Goal: Information Seeking & Learning: Learn about a topic

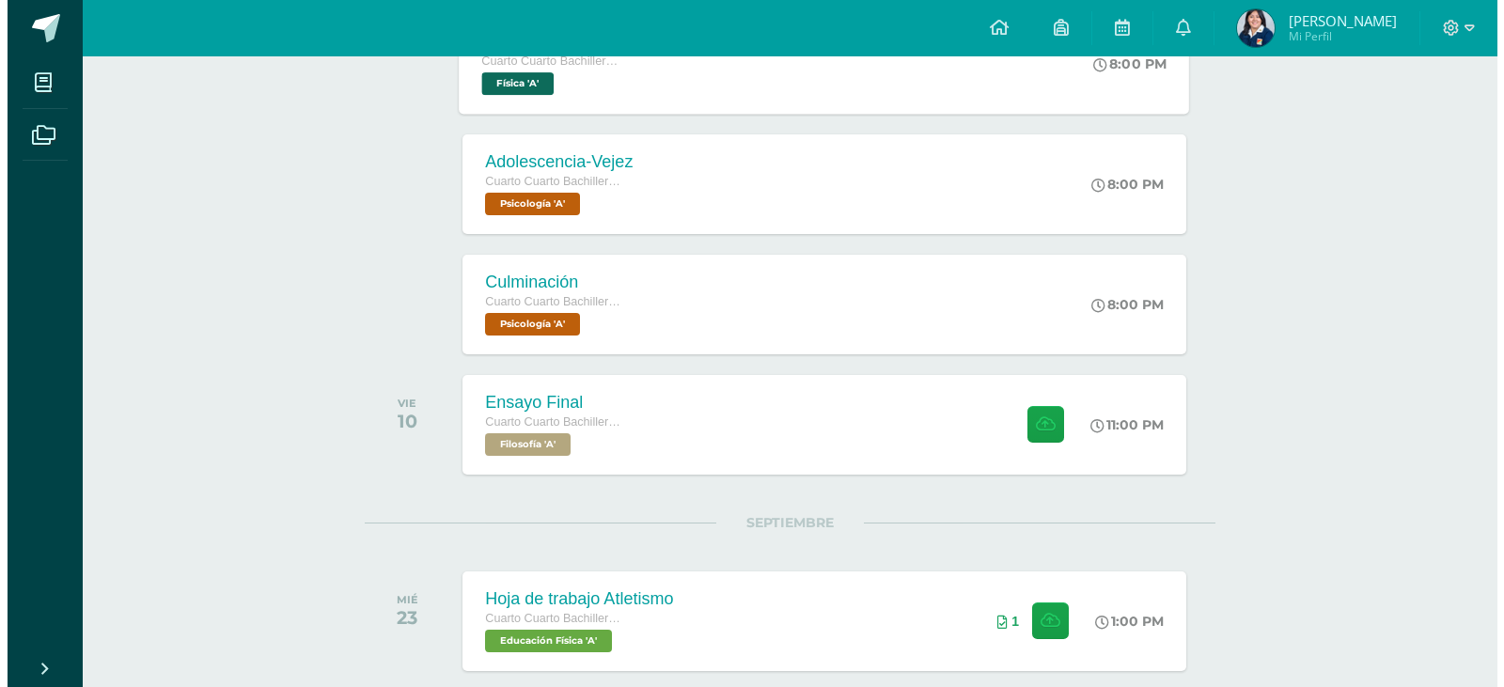
scroll to position [1411, 0]
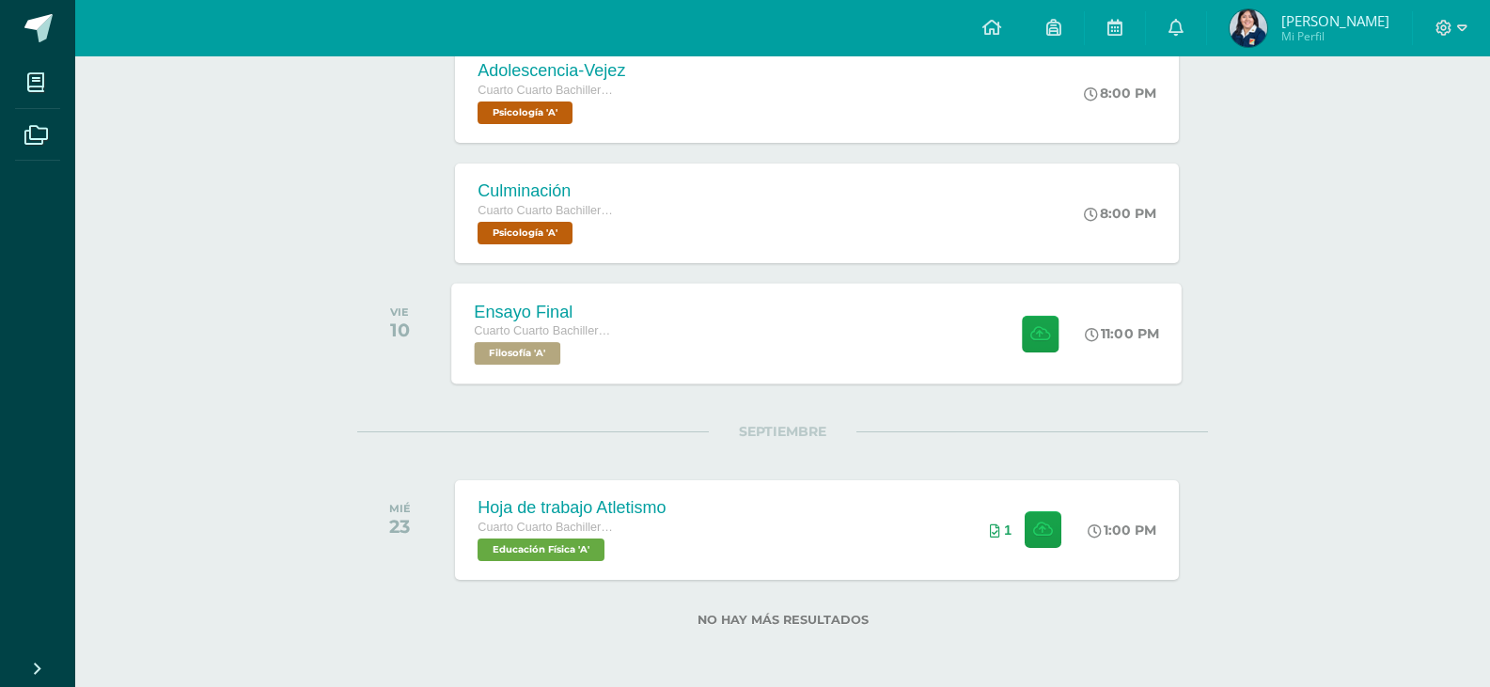
click at [647, 370] on div "Ensayo Final Cuarto Cuarto Bachillerato en Ciencias y Letras Filosofía 'A' 11:0…" at bounding box center [817, 333] width 730 height 101
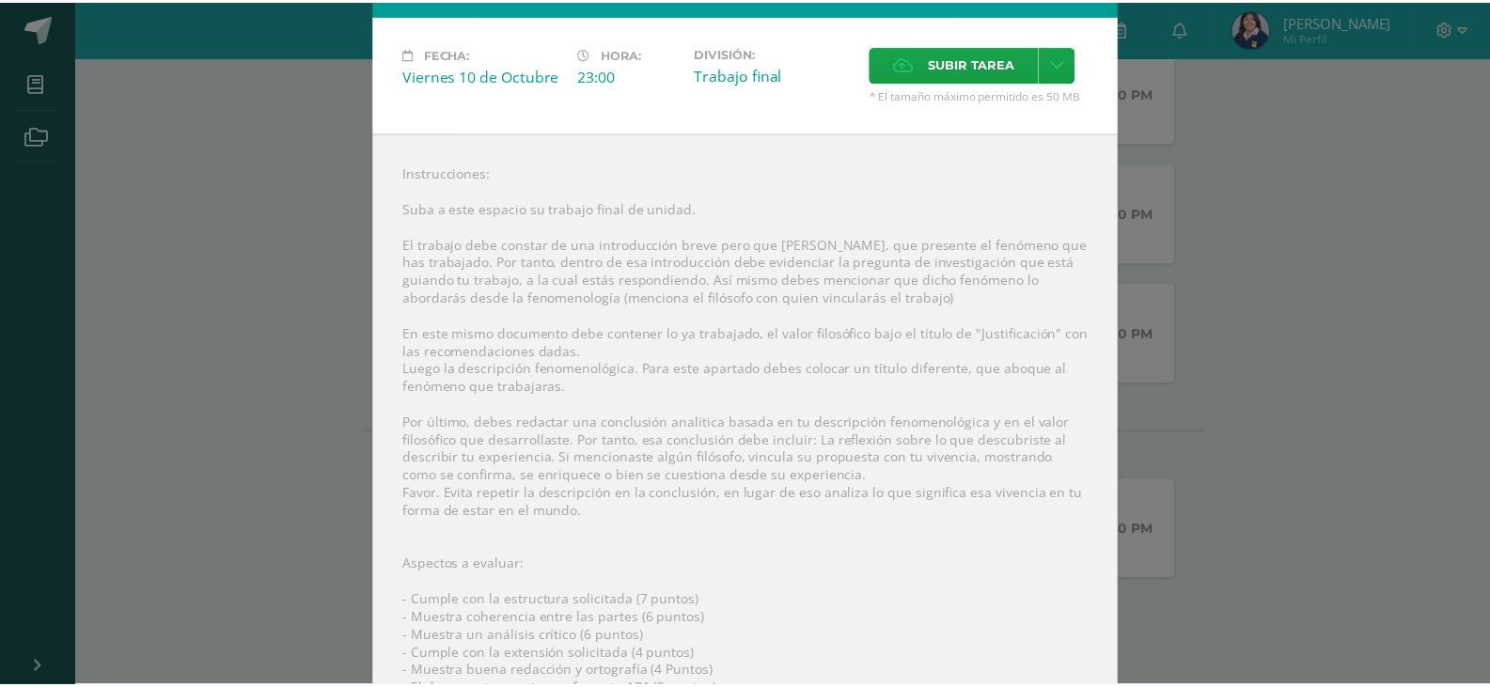
scroll to position [242, 0]
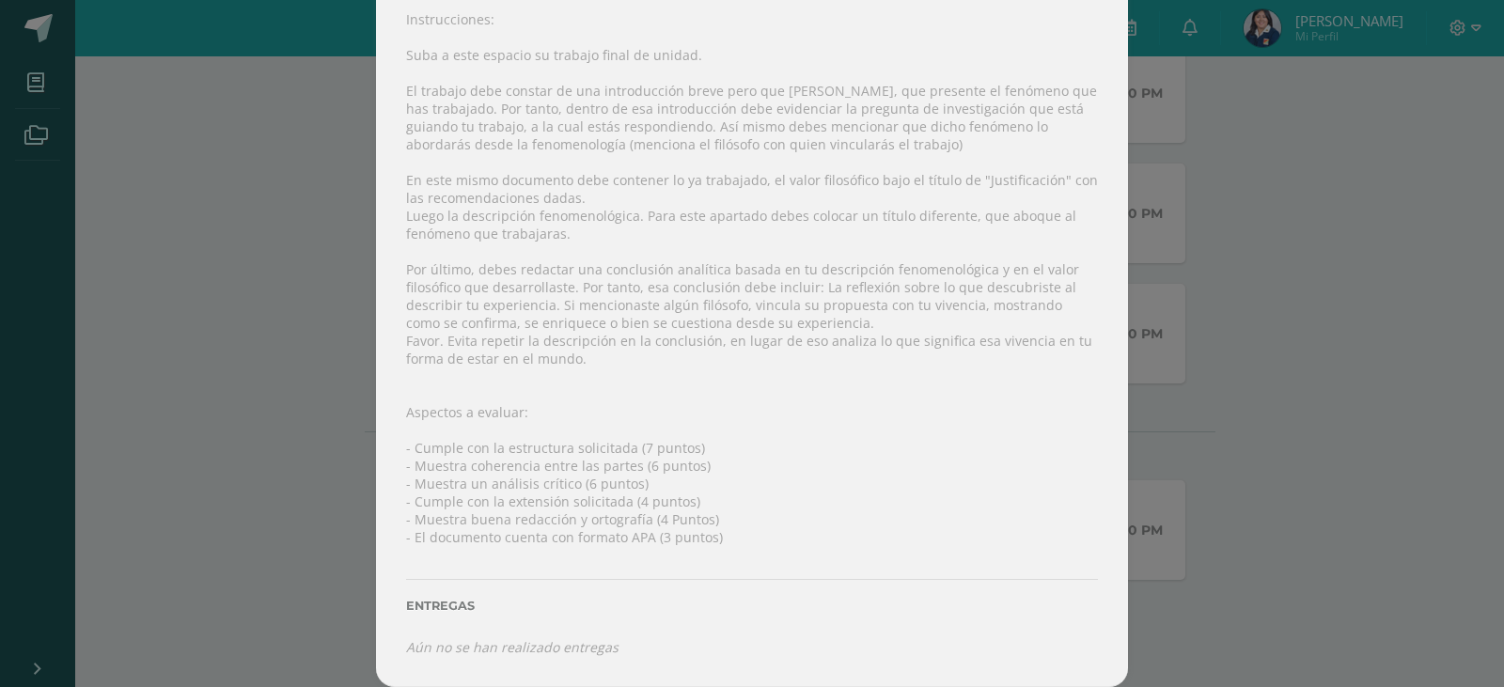
click at [184, 348] on div "Ensayo Final Filosofía Fecha: Viernes 10 de Octubre Hora: 23:00 División: Traba…" at bounding box center [752, 222] width 1489 height 929
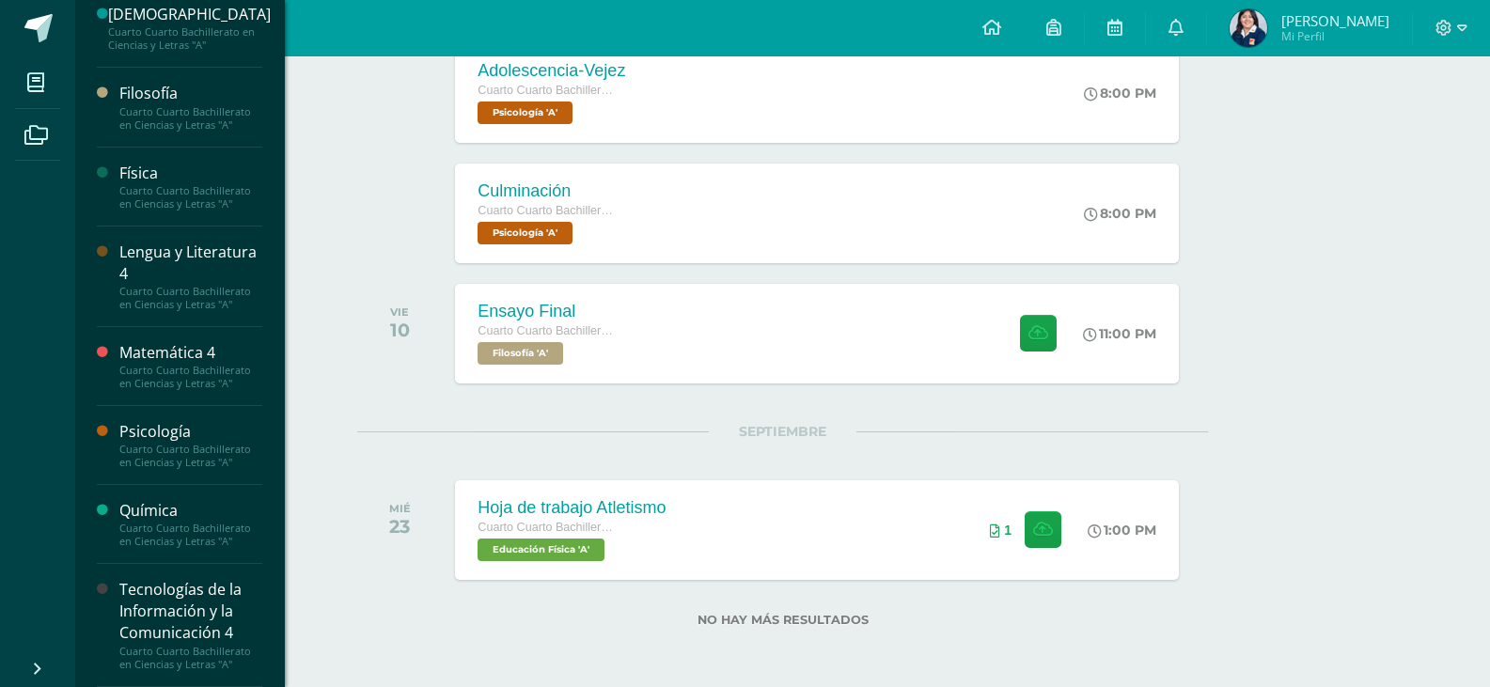
scroll to position [355, 0]
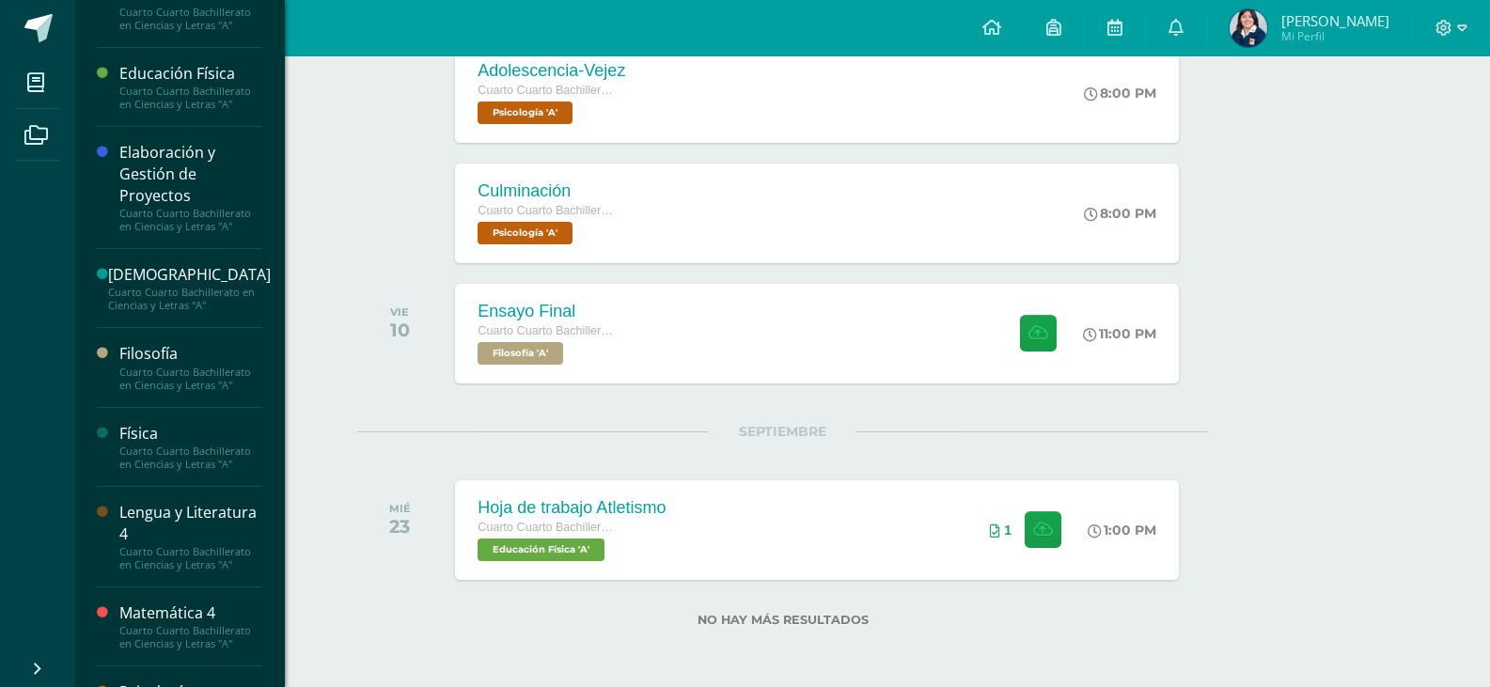
click at [196, 365] on div "Filosofía" at bounding box center [190, 354] width 143 height 22
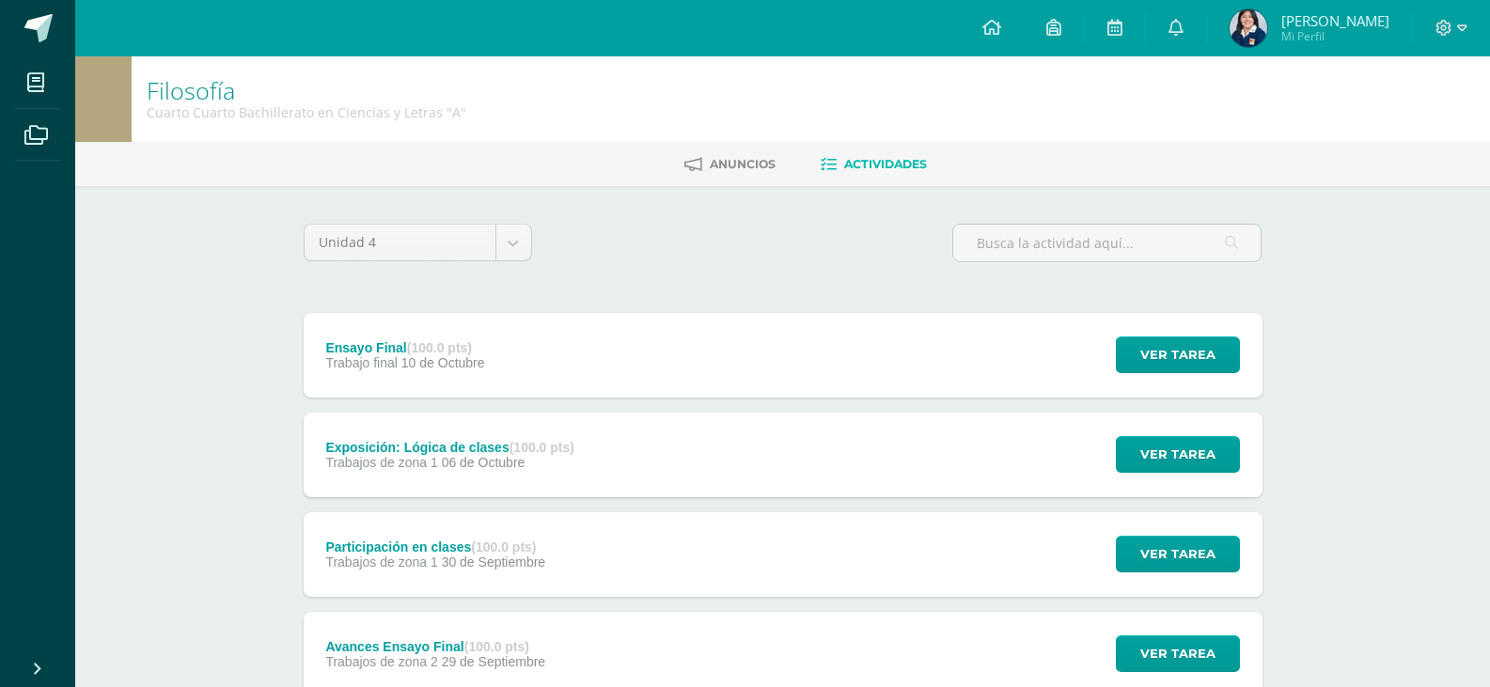
click at [694, 498] on div "Ensayo Final (100.0 pts) Trabajo final [DATE] Ver tarea Ensayo Final Filosofía …" at bounding box center [783, 654] width 959 height 683
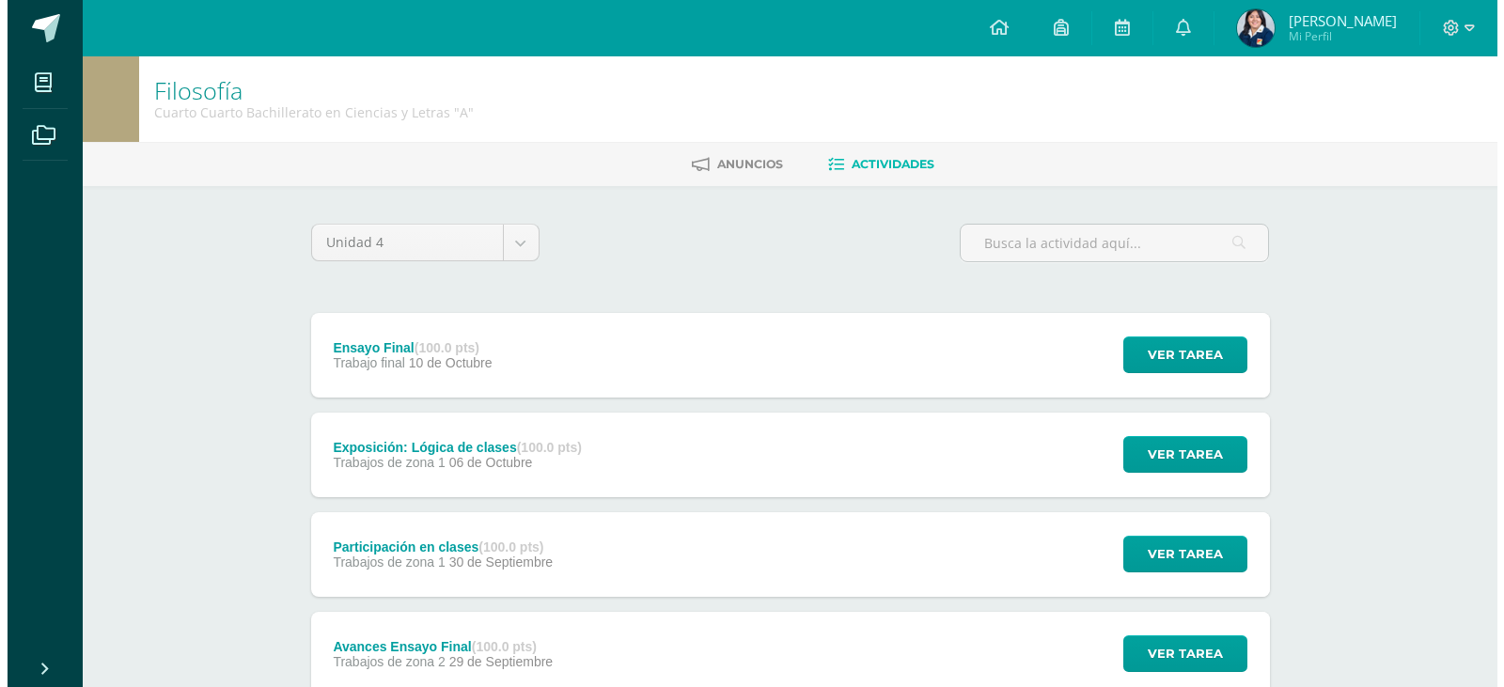
scroll to position [94, 0]
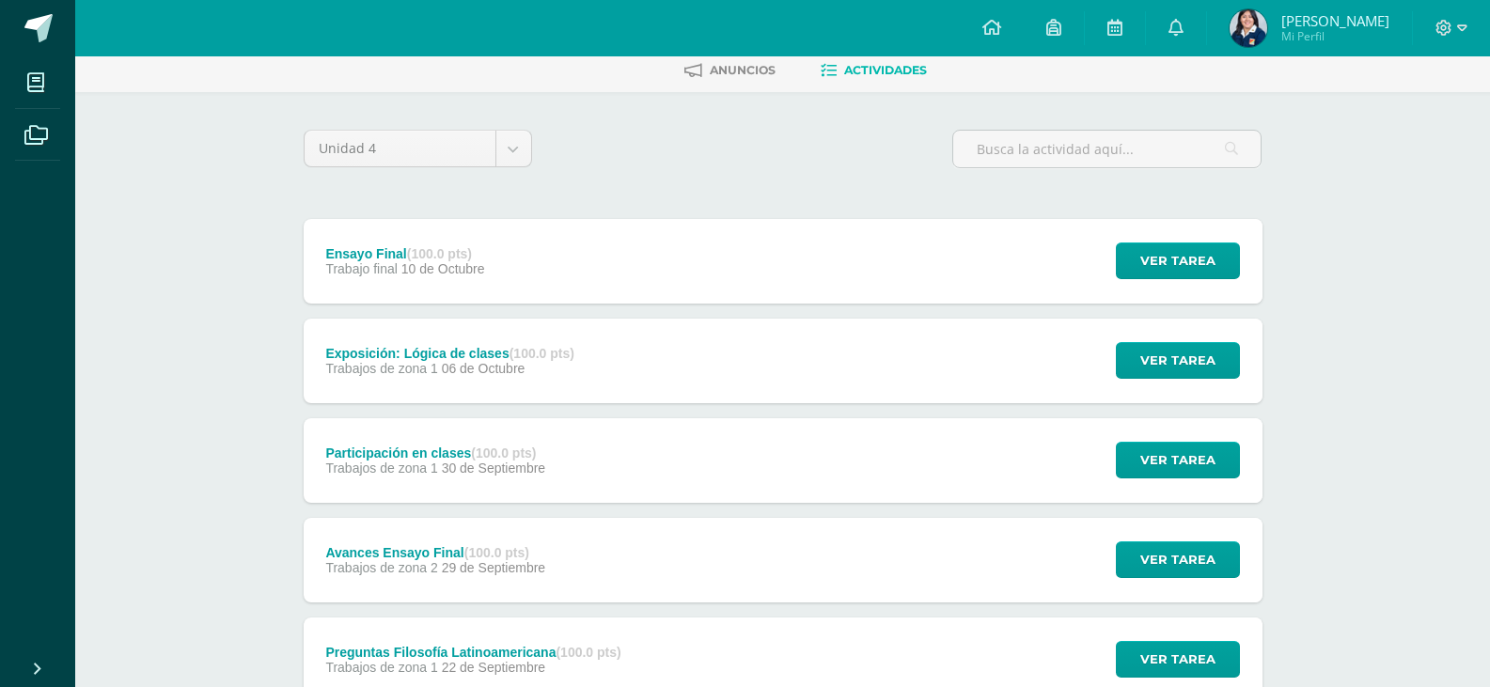
click at [694, 560] on div "Avances Ensayo Final (100.0 pts) Trabajos de zona 2 [DATE] Ver tarea Avances En…" at bounding box center [783, 560] width 959 height 85
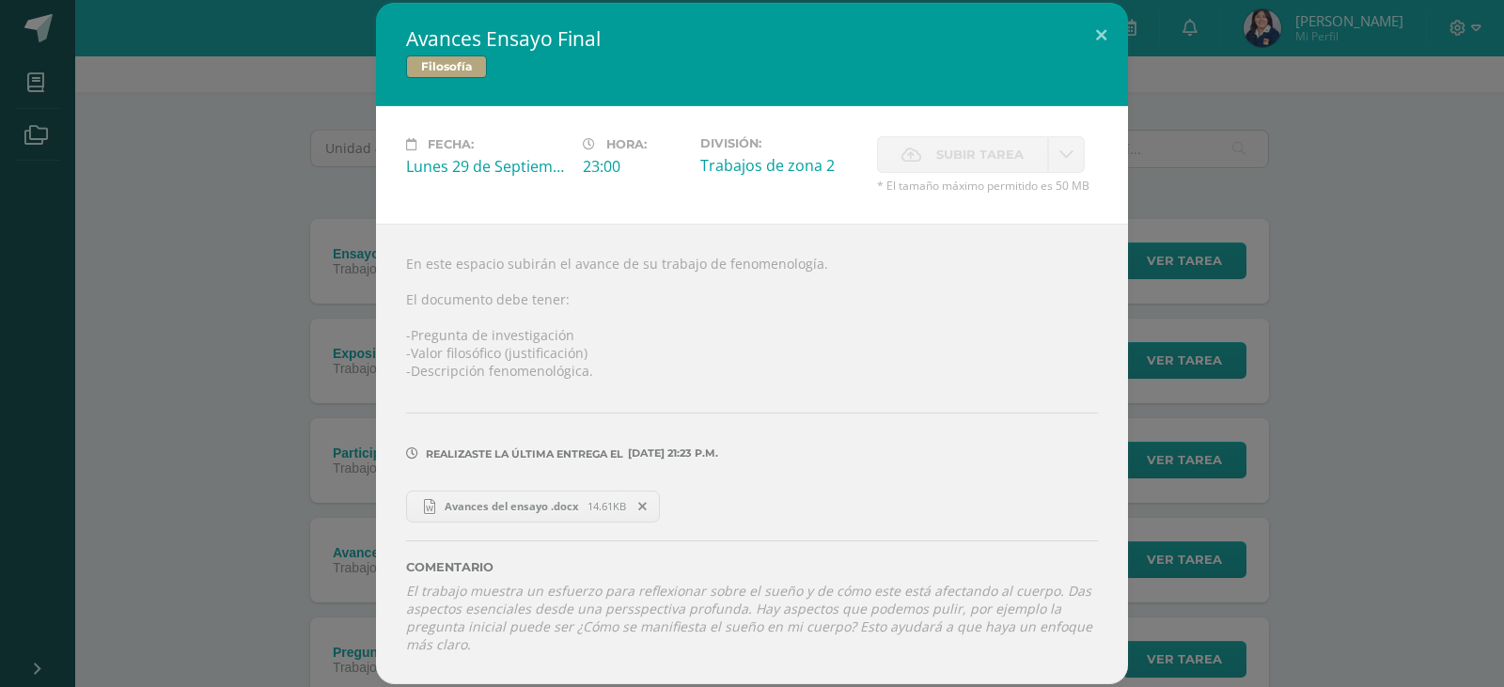
click at [535, 513] on span "Avances del ensayo .docx" at bounding box center [511, 506] width 152 height 14
click at [264, 75] on div "Avances Ensayo Final Filosofía Fecha: [DATE] Hora: 23:00 División: Subir tarea …" at bounding box center [752, 343] width 1489 height 681
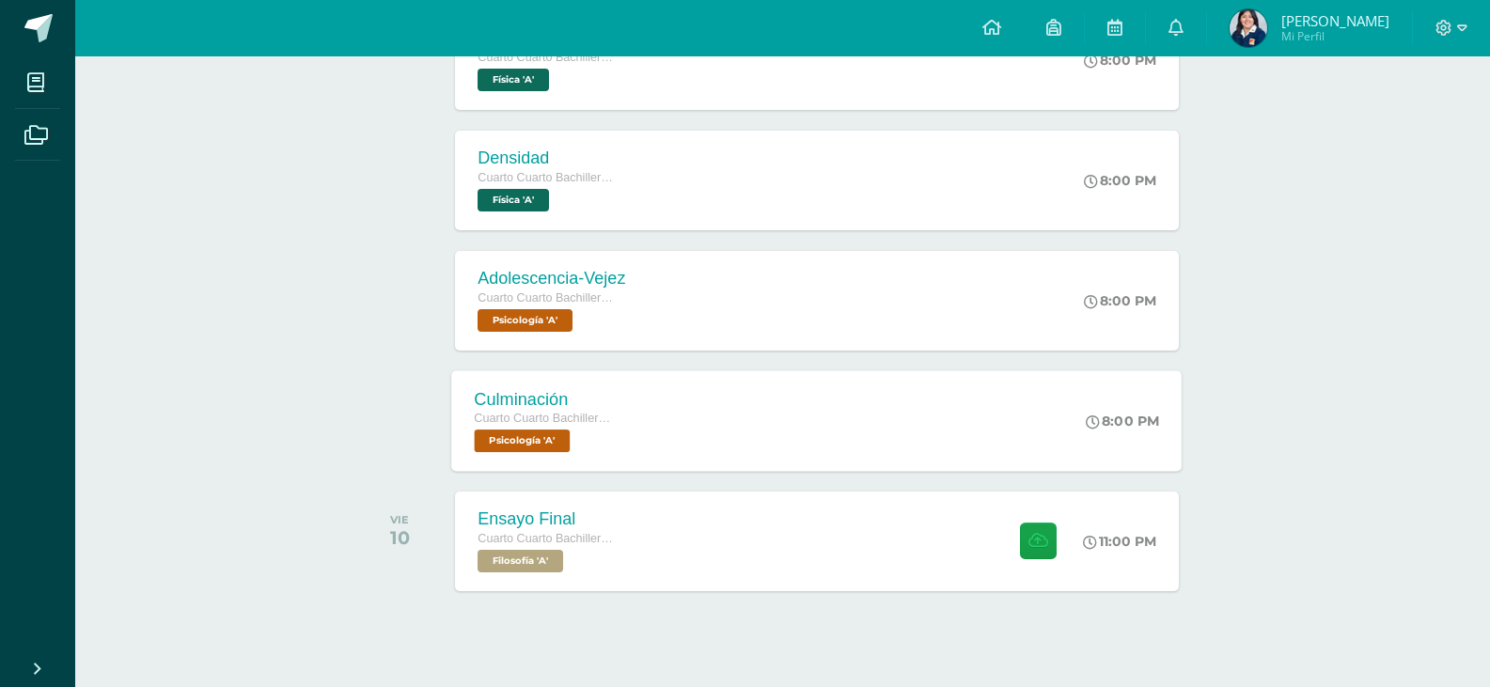
scroll to position [1226, 0]
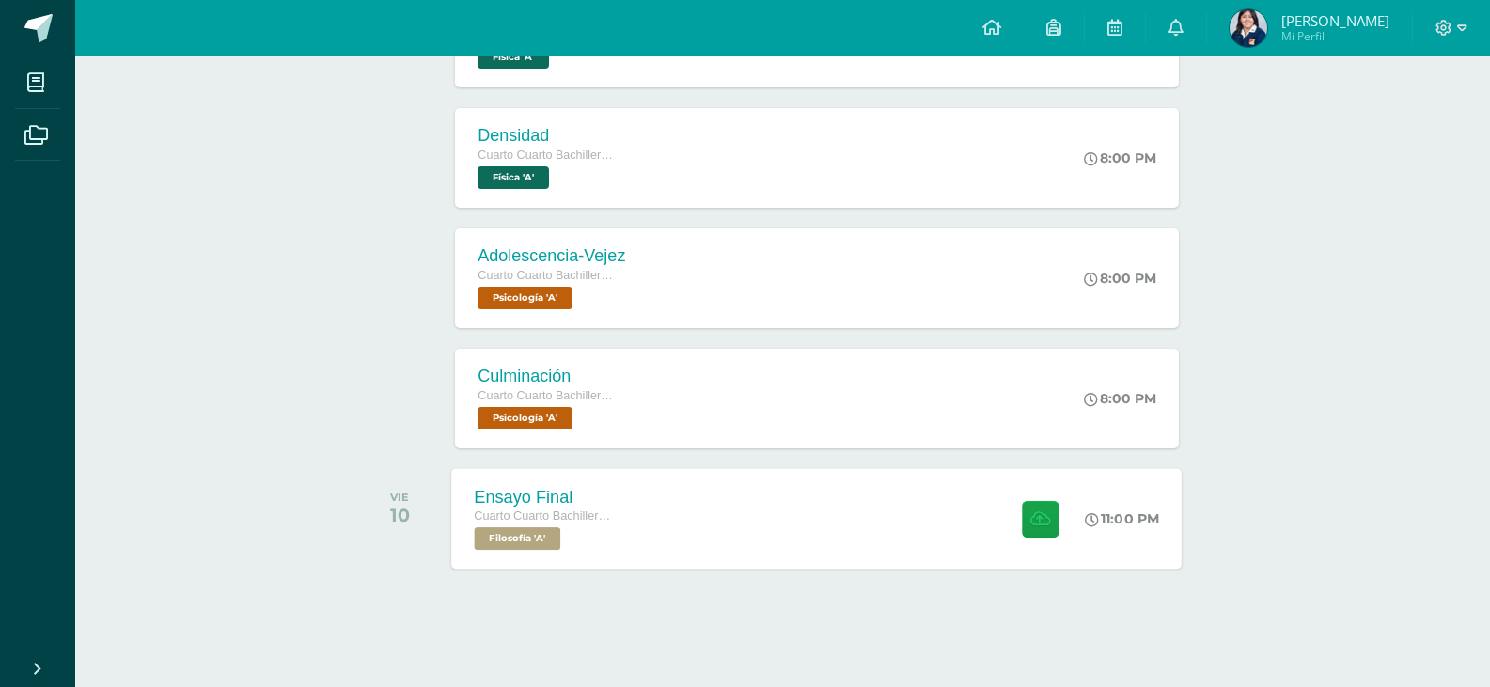
click at [783, 522] on div "Ensayo Final Cuarto Cuarto Bachillerato en Ciencias y Letras Filosofía 'A' 11:0…" at bounding box center [817, 518] width 730 height 101
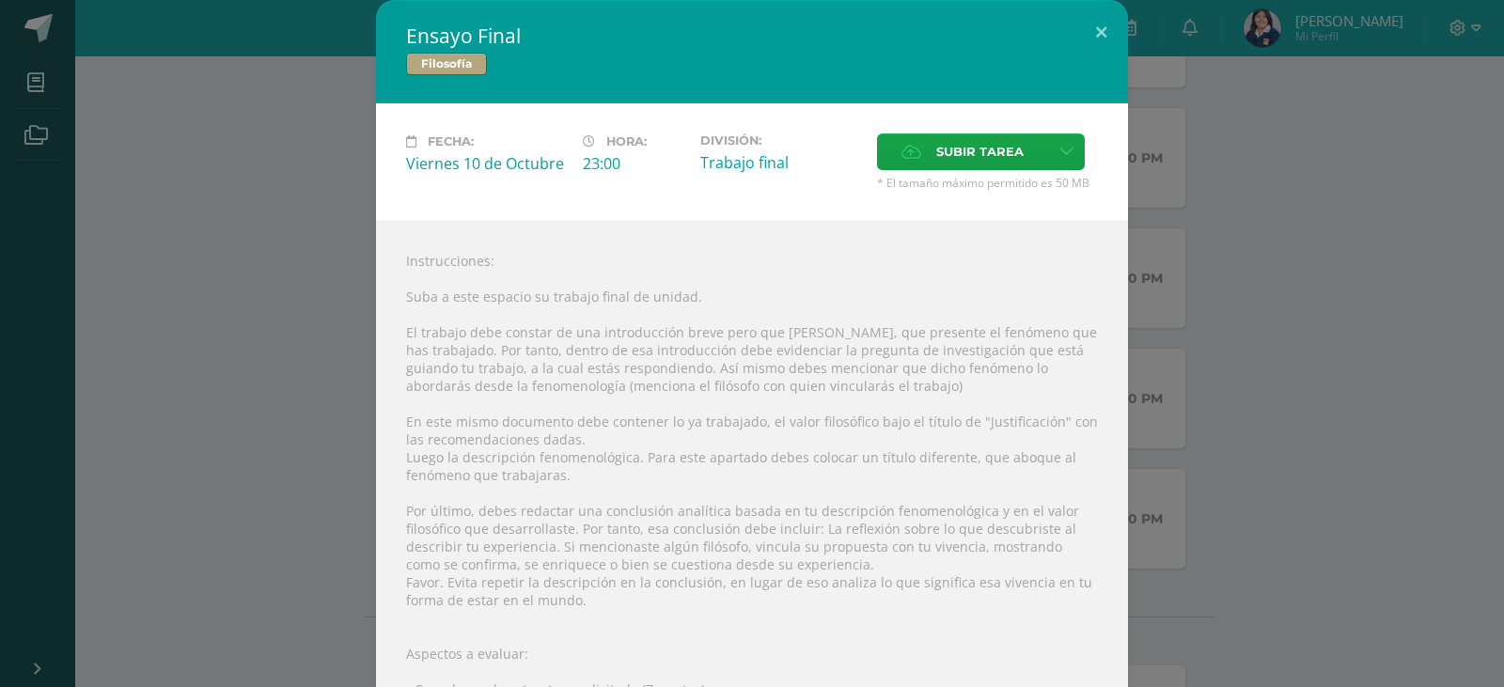
drag, startPoint x: 632, startPoint y: 165, endPoint x: 502, endPoint y: 185, distance: 131.2
click at [502, 185] on div "Fecha: Viernes 10 de Octubre Hora: 23:00 División: Trabajo final" at bounding box center [752, 162] width 707 height 57
click at [241, 239] on div "Ensayo Final Filosofía Fecha: [DATE] Hora: 23:00 División: Trabajo final" at bounding box center [752, 464] width 1489 height 929
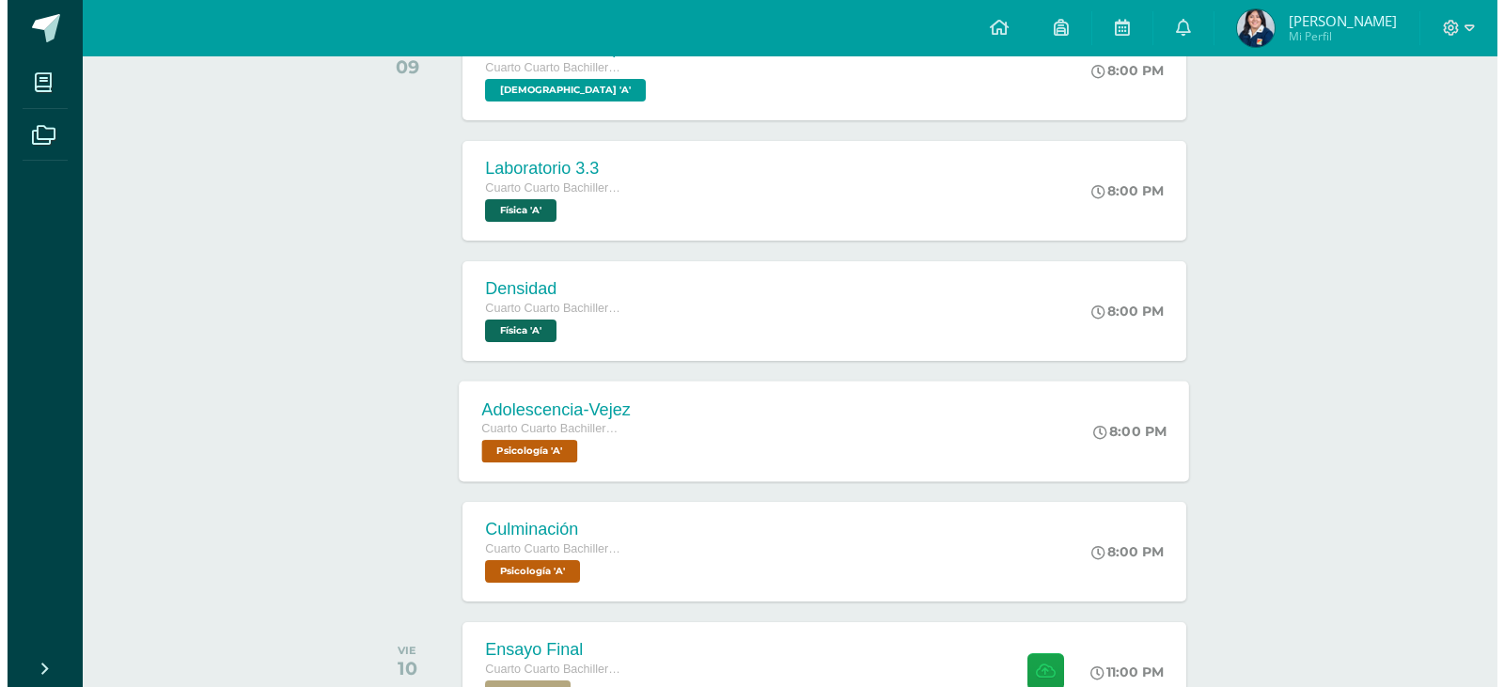
scroll to position [1226, 0]
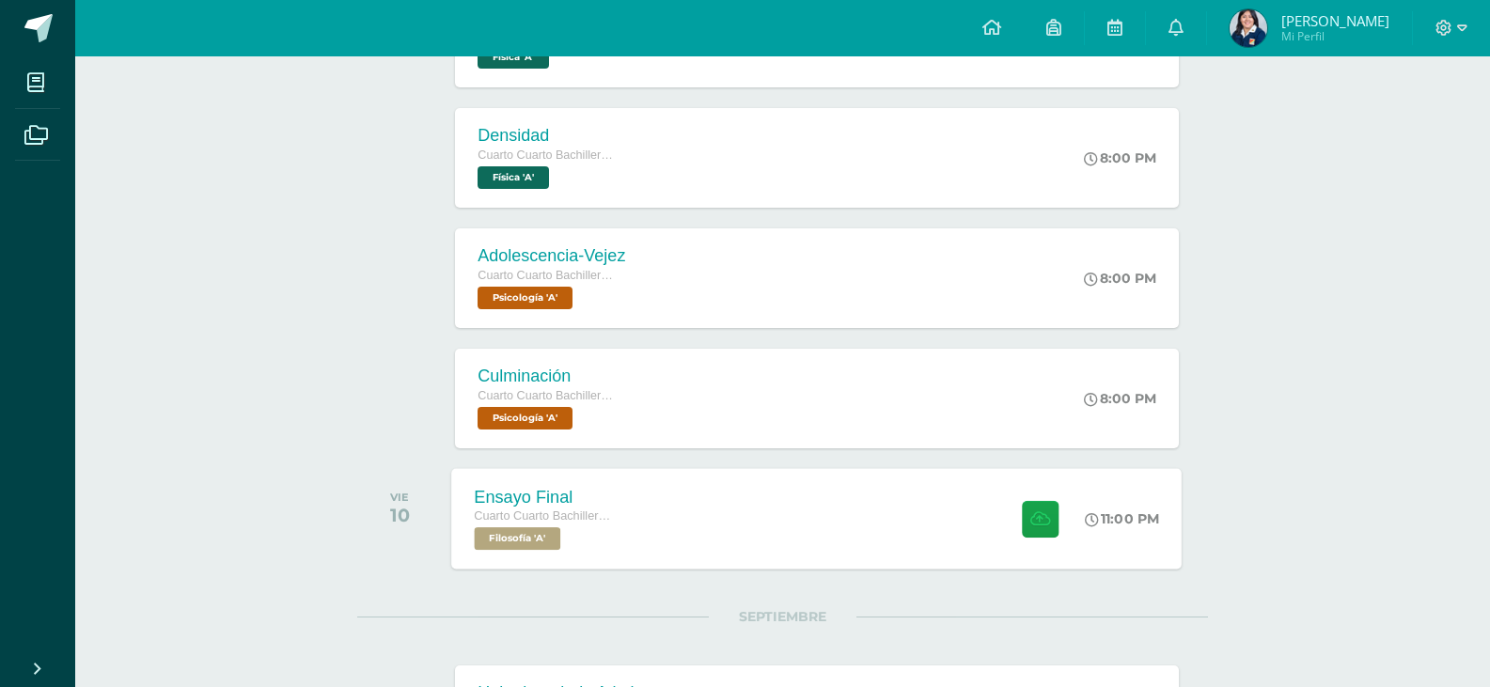
click at [685, 487] on div "Ensayo Final Cuarto Cuarto Bachillerato en Ciencias y Letras Filosofía 'A' 11:0…" at bounding box center [817, 518] width 730 height 101
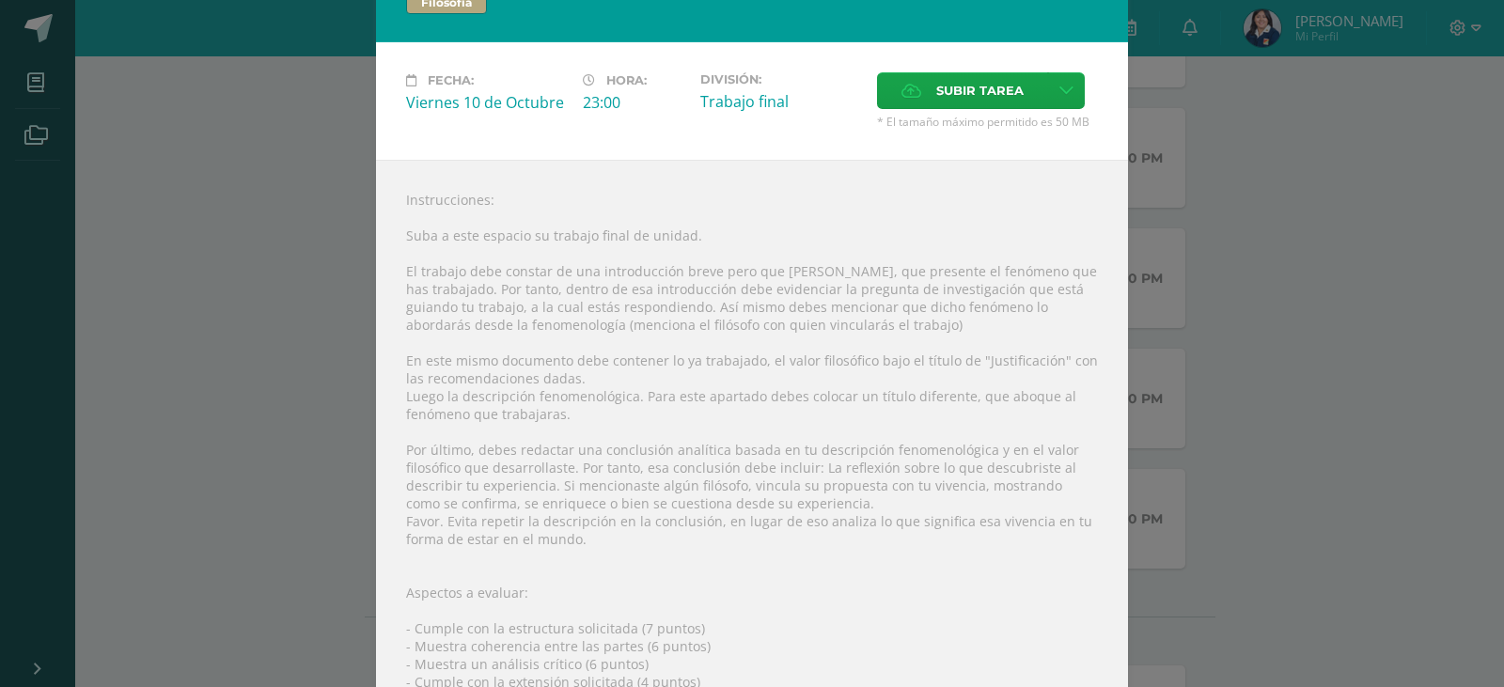
scroll to position [94, 0]
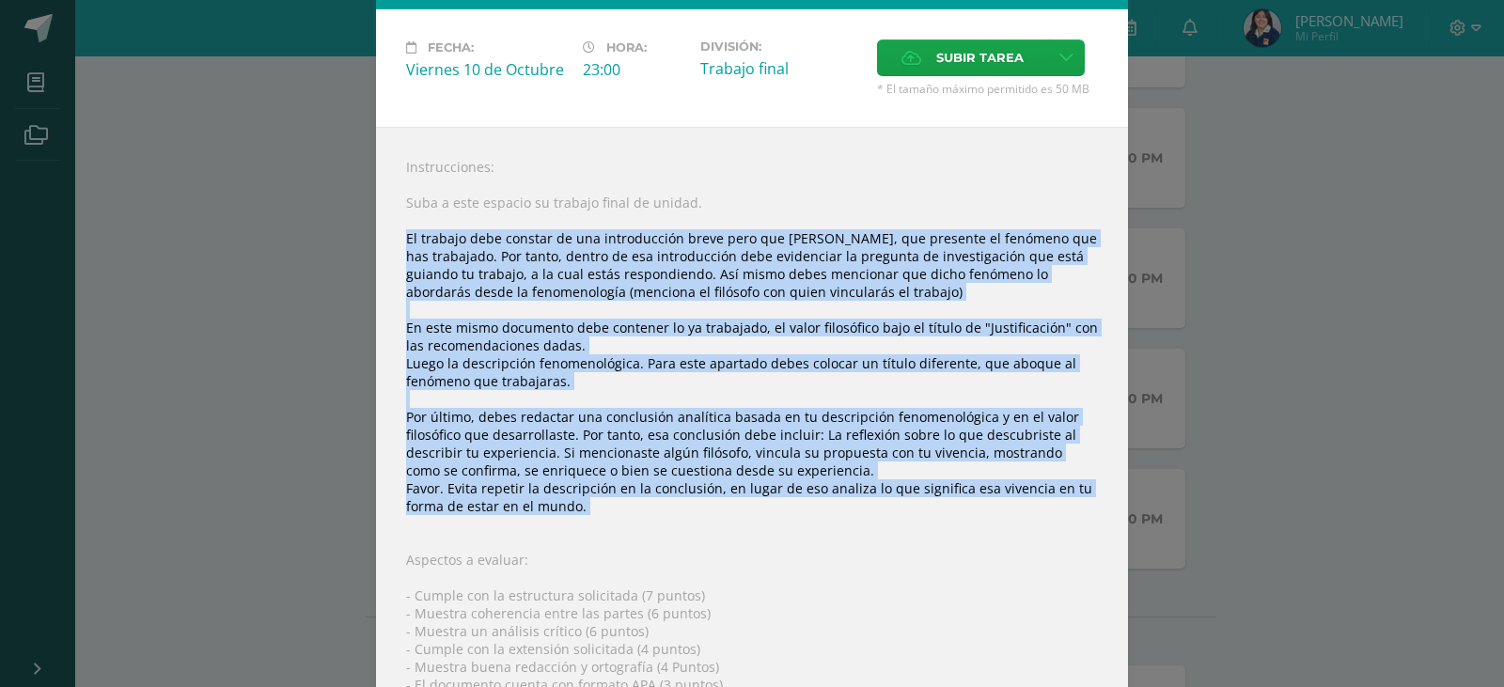
drag, startPoint x: 398, startPoint y: 234, endPoint x: 709, endPoint y: 521, distance: 423.2
click at [709, 521] on div "Instrucciones: Suba a este espacio su trabajo final de unidad. El trabajo debe …" at bounding box center [752, 481] width 752 height 708
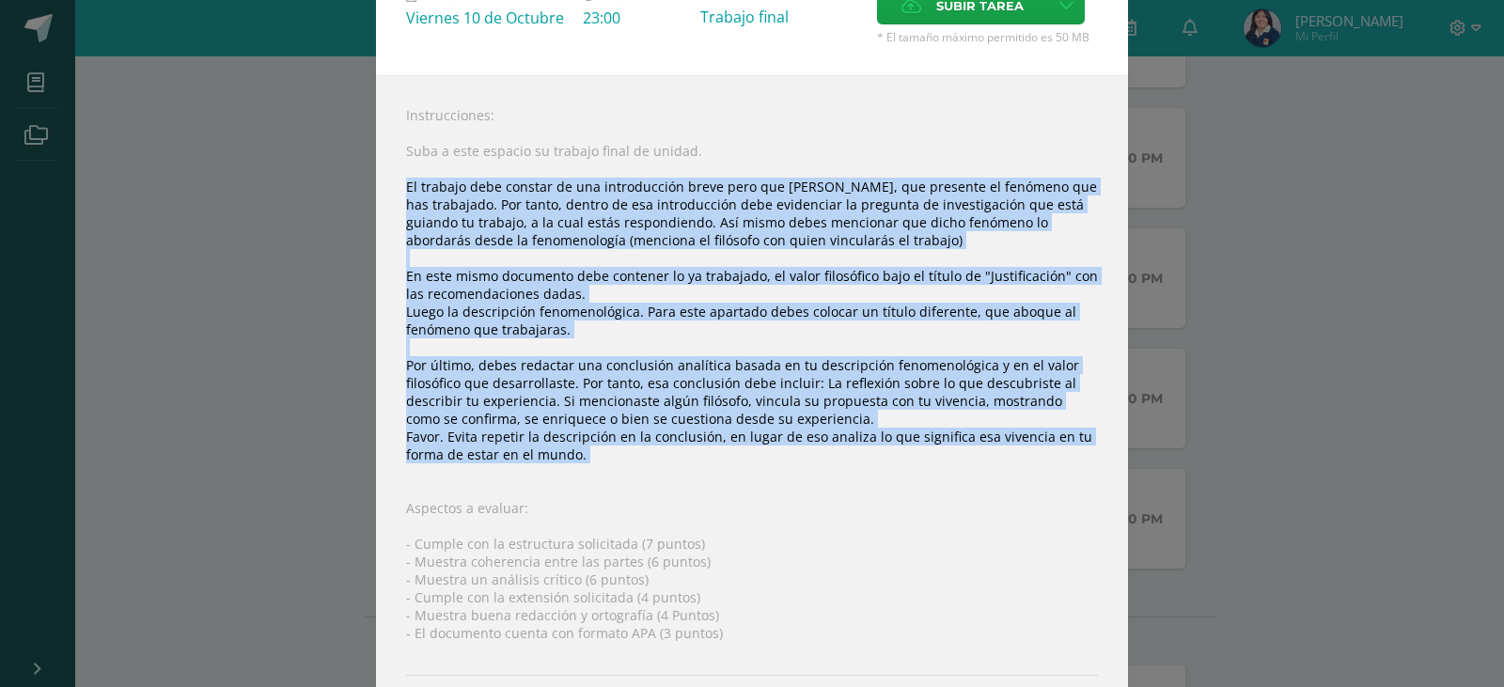
scroll to position [188, 0]
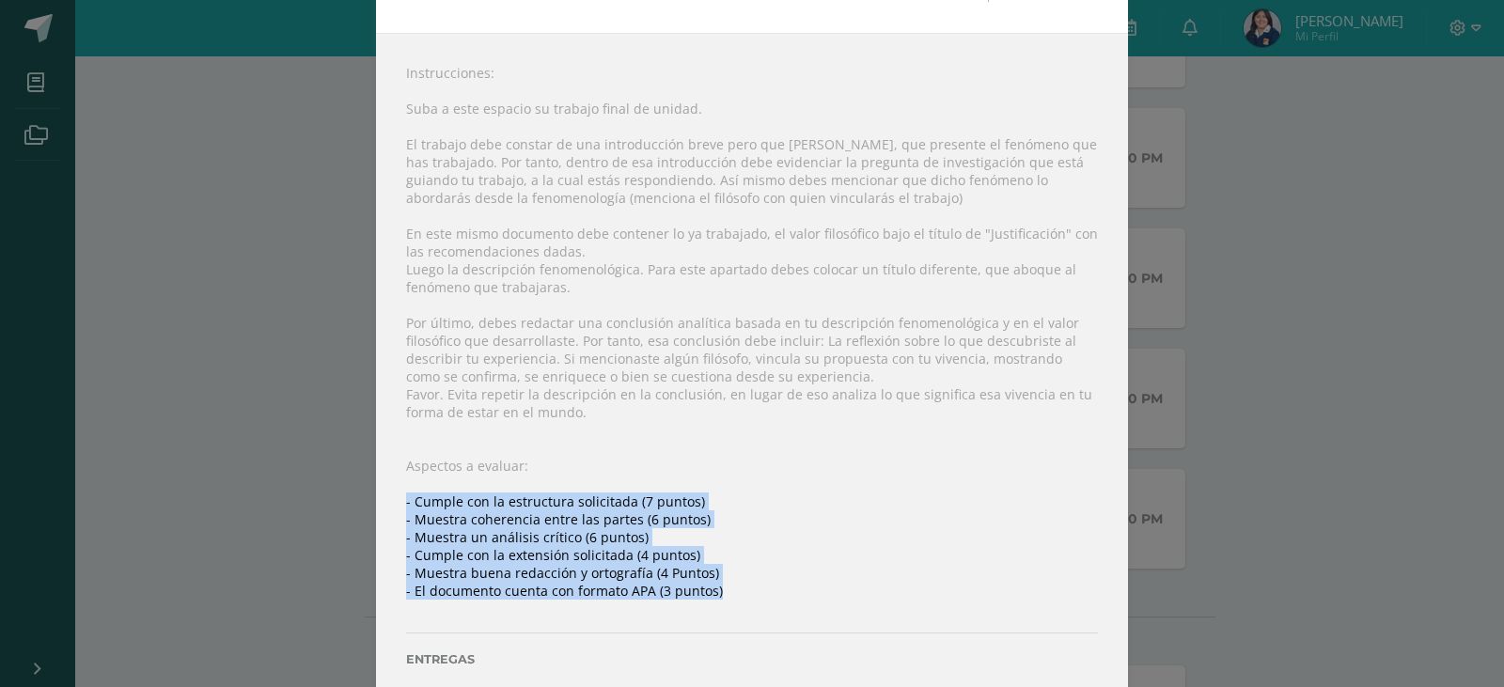
drag, startPoint x: 729, startPoint y: 592, endPoint x: 389, endPoint y: 494, distance: 353.5
click at [389, 494] on div "Instrucciones: Suba a este espacio su trabajo final de unidad. El trabajo debe …" at bounding box center [752, 387] width 752 height 708
